Goal: Register for event/course

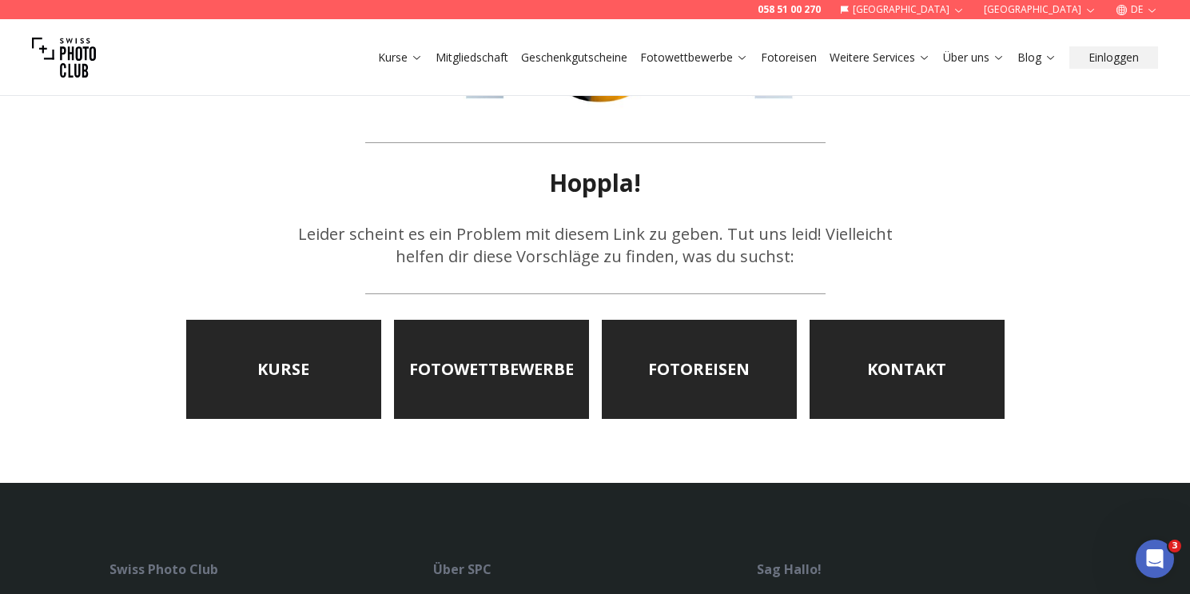
scroll to position [599, 0]
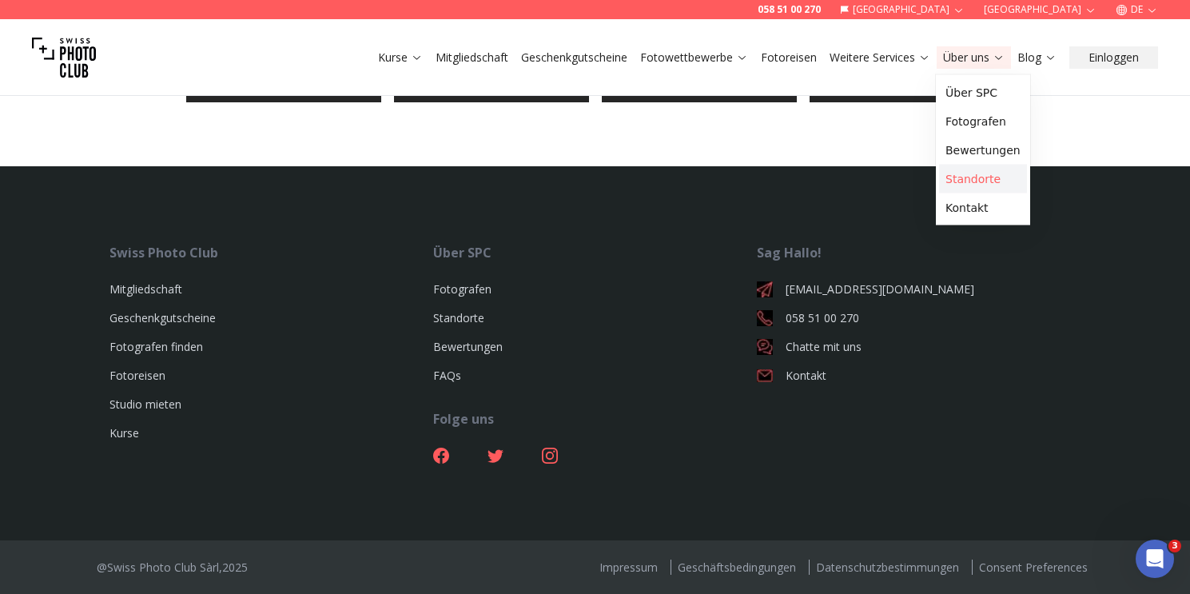
click at [967, 177] on link "Standorte" at bounding box center [983, 179] width 88 height 29
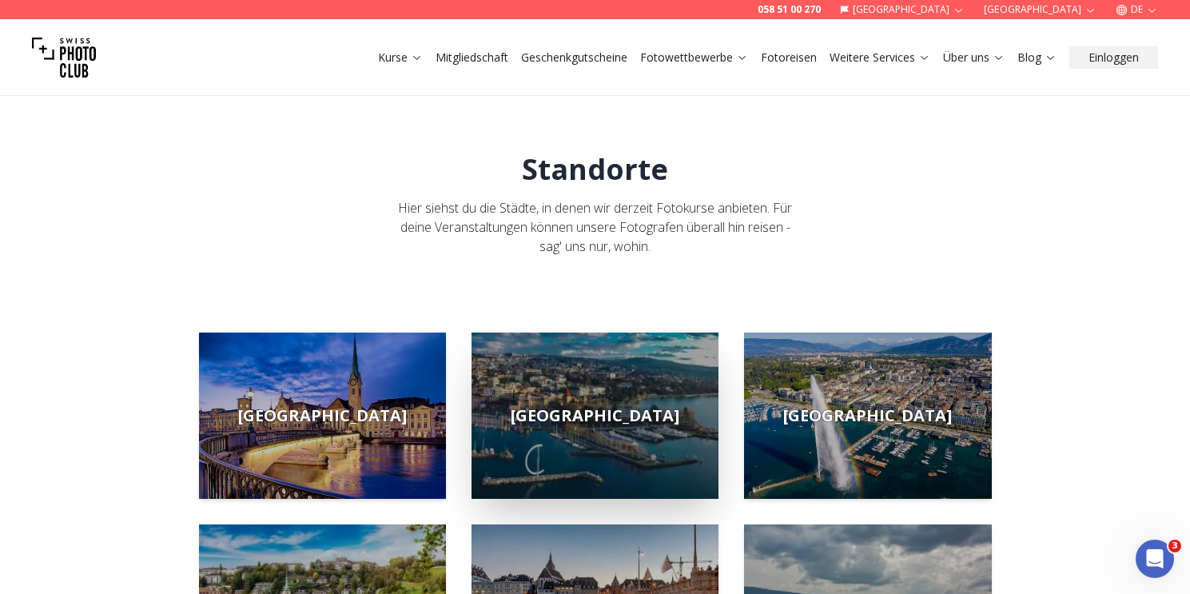
click at [671, 389] on img at bounding box center [595, 416] width 247 height 166
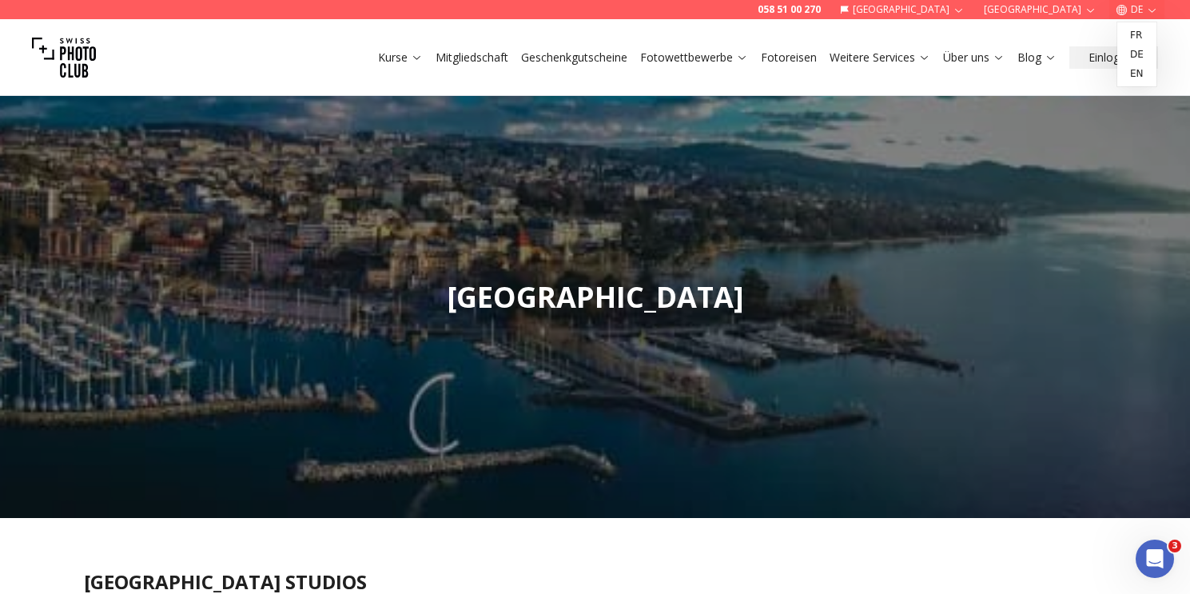
click at [1144, 10] on button "DE" at bounding box center [1137, 9] width 55 height 19
click at [1142, 81] on link "en" at bounding box center [1137, 73] width 33 height 19
click at [596, 512] on div at bounding box center [595, 297] width 1190 height 441
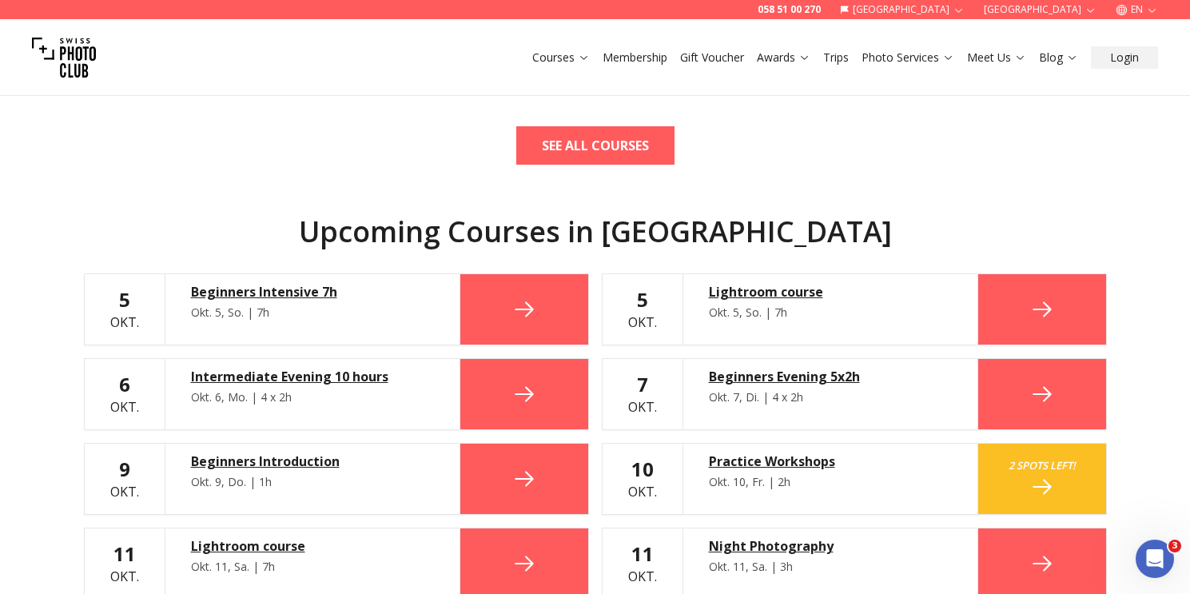
scroll to position [964, 0]
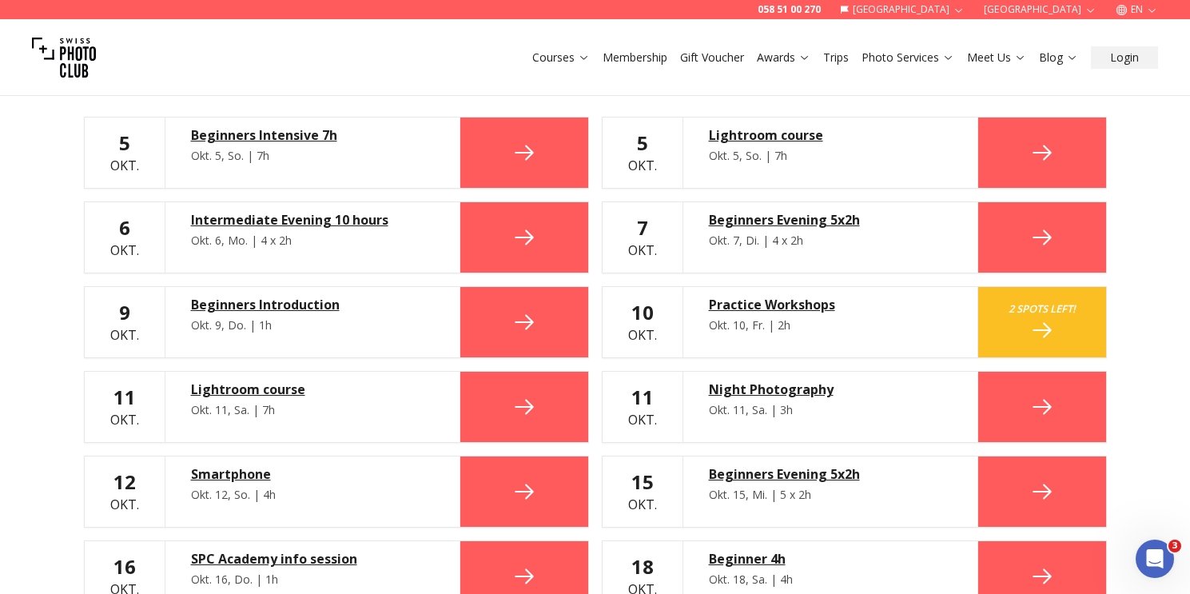
click at [552, 56] on link "Courses" at bounding box center [561, 58] width 58 height 16
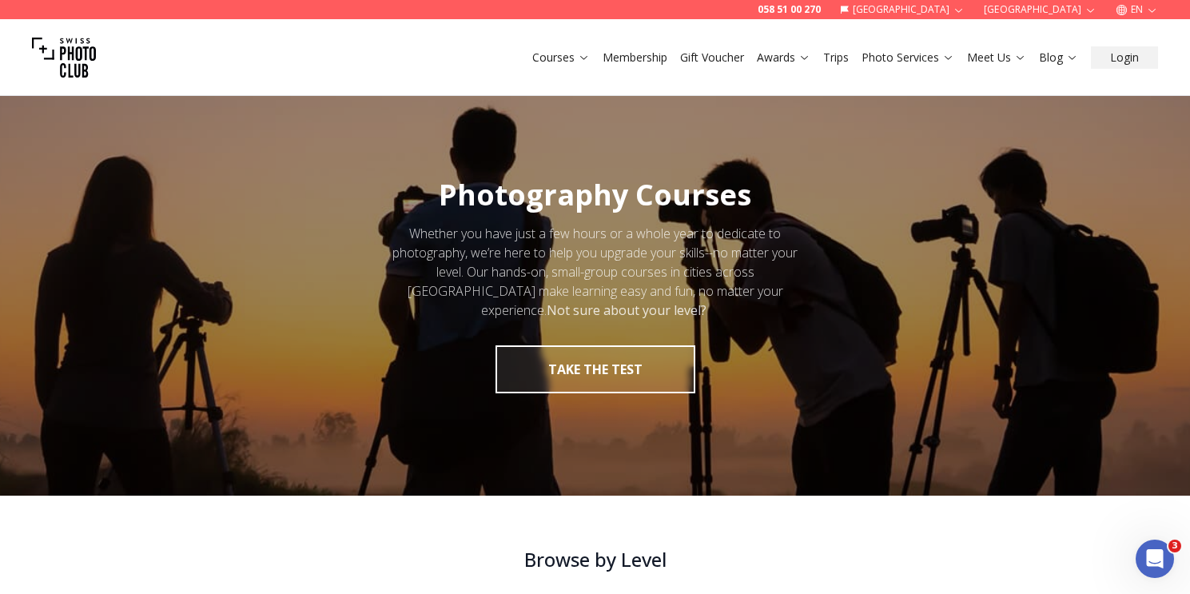
click at [1140, 11] on button "EN" at bounding box center [1137, 9] width 55 height 19
click at [1134, 57] on link "de" at bounding box center [1137, 54] width 33 height 19
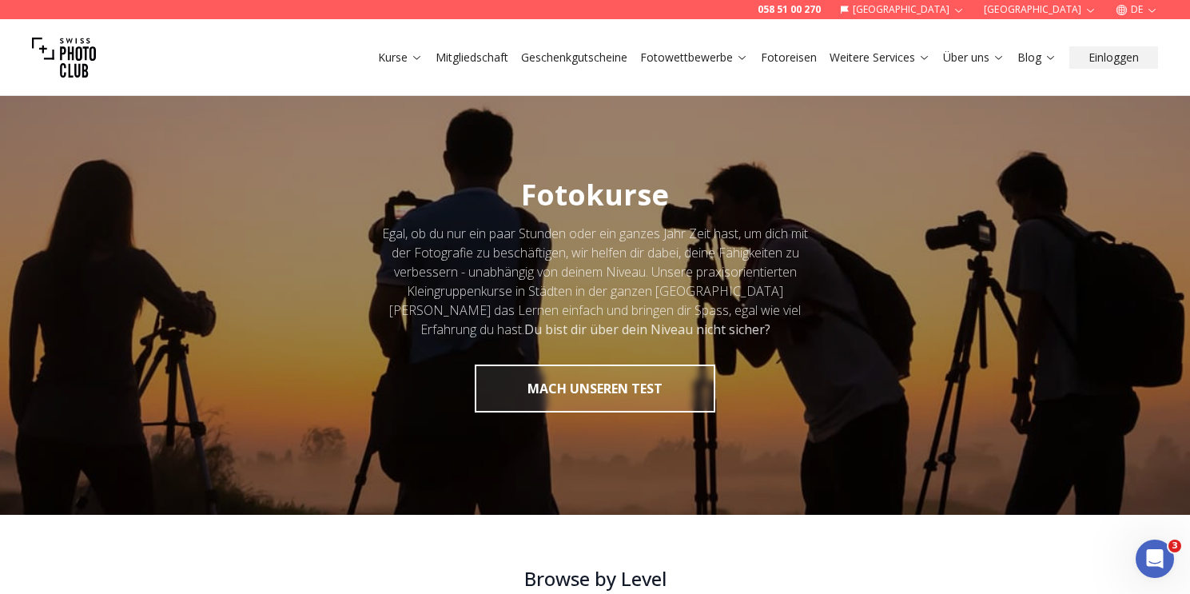
click at [1070, 6] on button "[GEOGRAPHIC_DATA]" at bounding box center [1041, 9] width 126 height 19
click at [1060, 34] on link "Deutschschweiz" at bounding box center [1071, 35] width 97 height 19
